Goal: Navigation & Orientation: Find specific page/section

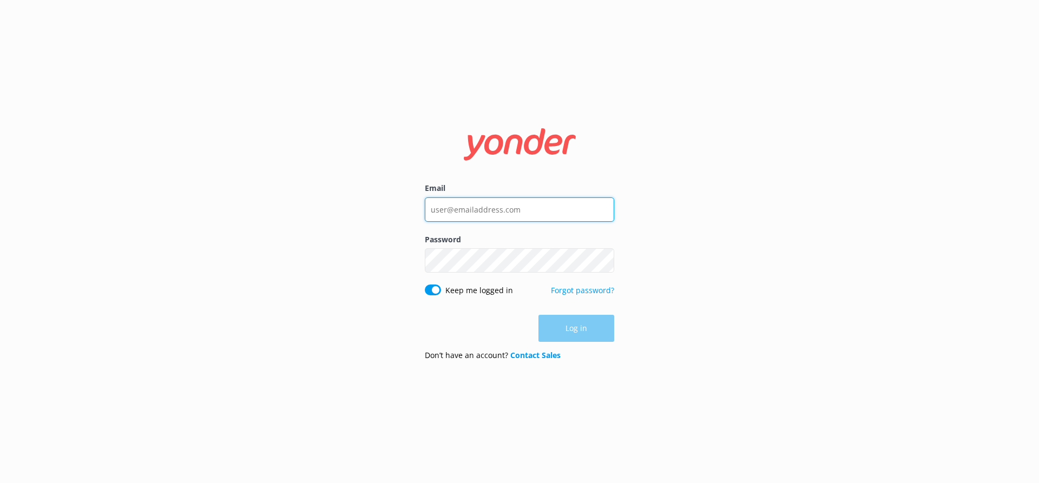
type input "[EMAIL_ADDRESS][DOMAIN_NAME]"
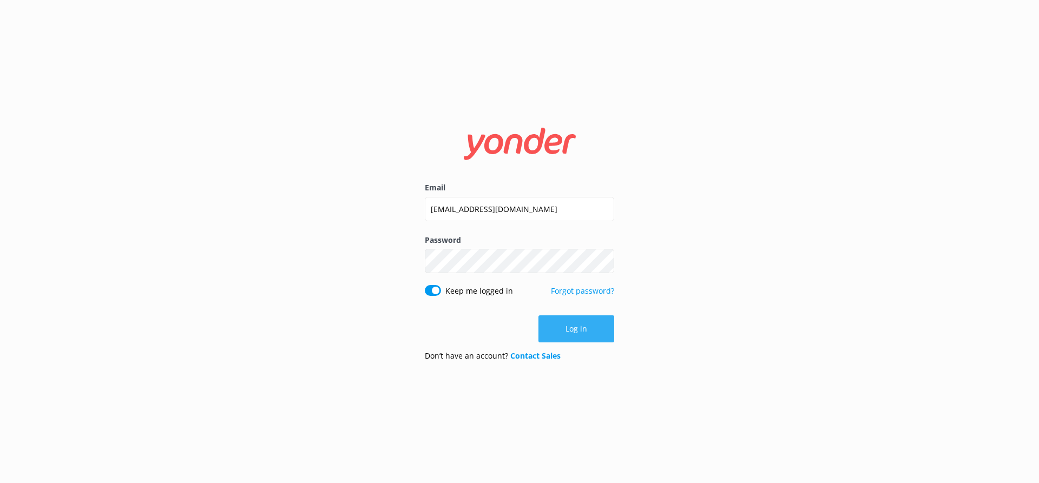
click at [575, 328] on div "Log in" at bounding box center [519, 328] width 189 height 27
click at [582, 330] on button "Log in" at bounding box center [576, 328] width 76 height 27
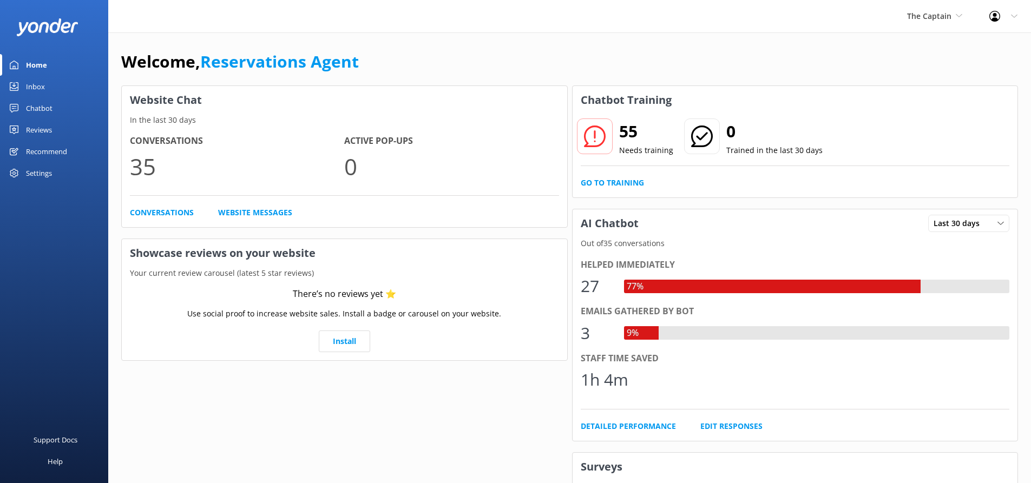
click at [40, 84] on div "Inbox" at bounding box center [35, 87] width 19 height 22
